Goal: Information Seeking & Learning: Learn about a topic

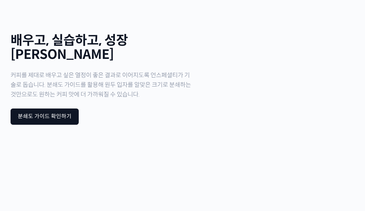
scroll to position [2043, 0]
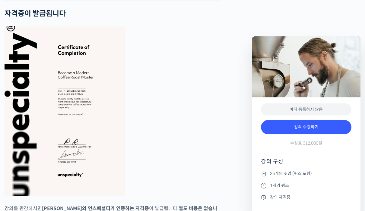
scroll to position [2128, 0]
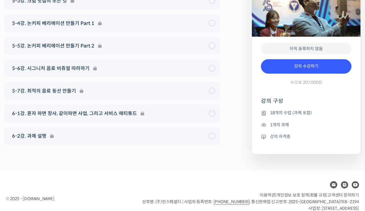
scroll to position [2989, 0]
